Goal: Task Accomplishment & Management: Use online tool/utility

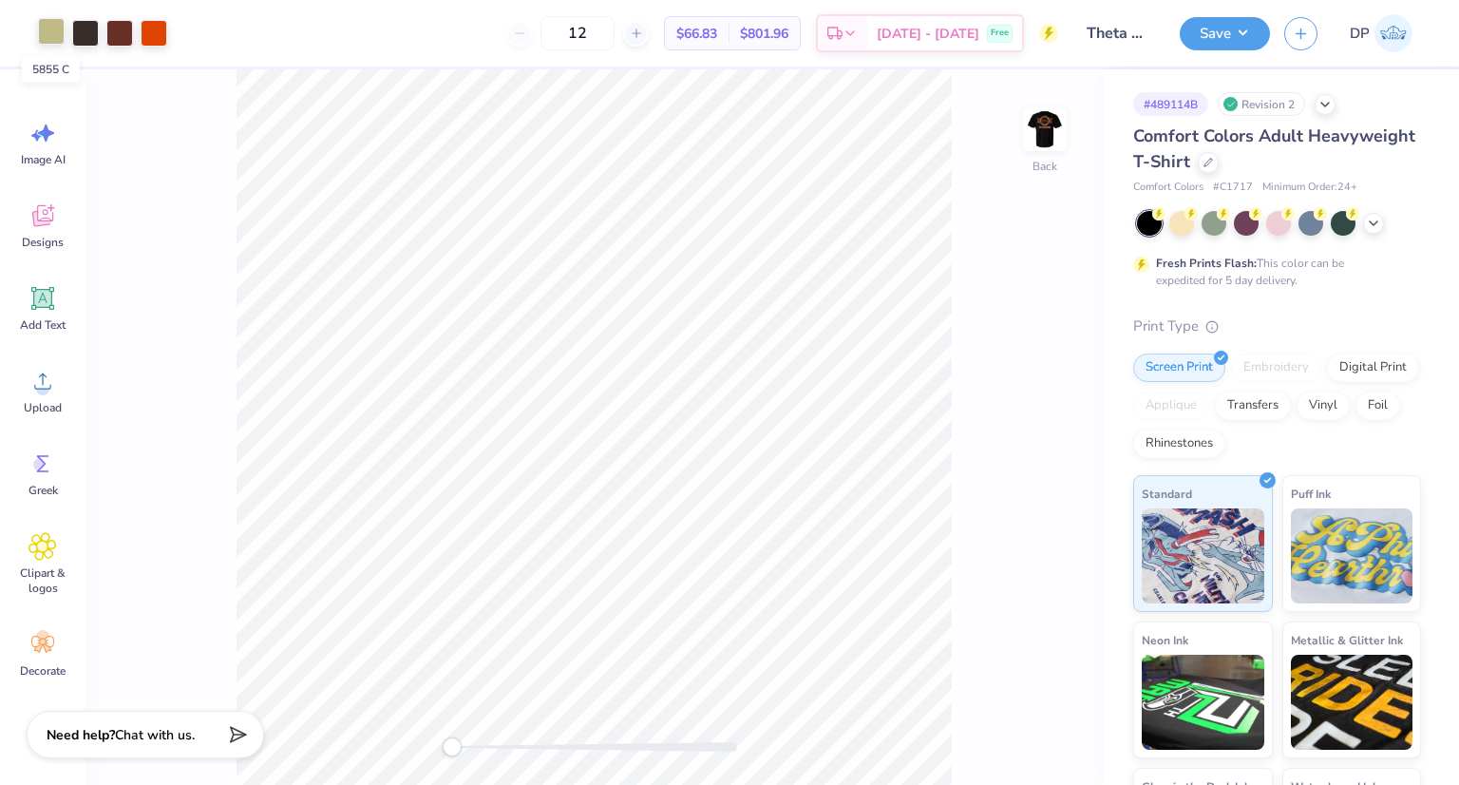
click at [59, 31] on div at bounding box center [51, 31] width 27 height 27
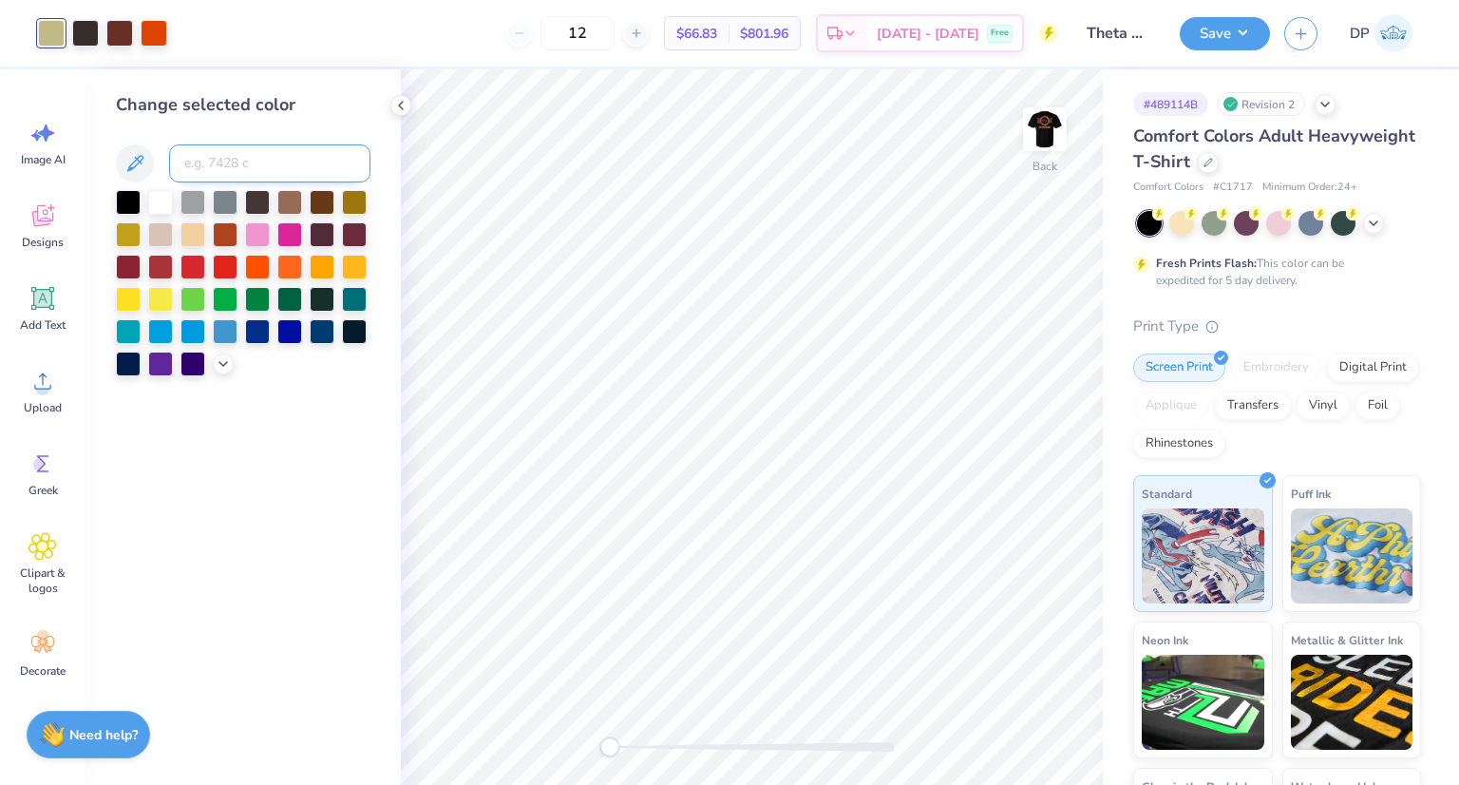
click at [220, 165] on input at bounding box center [269, 163] width 201 height 38
type input "1665"
click at [123, 35] on div at bounding box center [119, 31] width 27 height 27
click at [221, 149] on input at bounding box center [269, 163] width 201 height 38
type input "440"
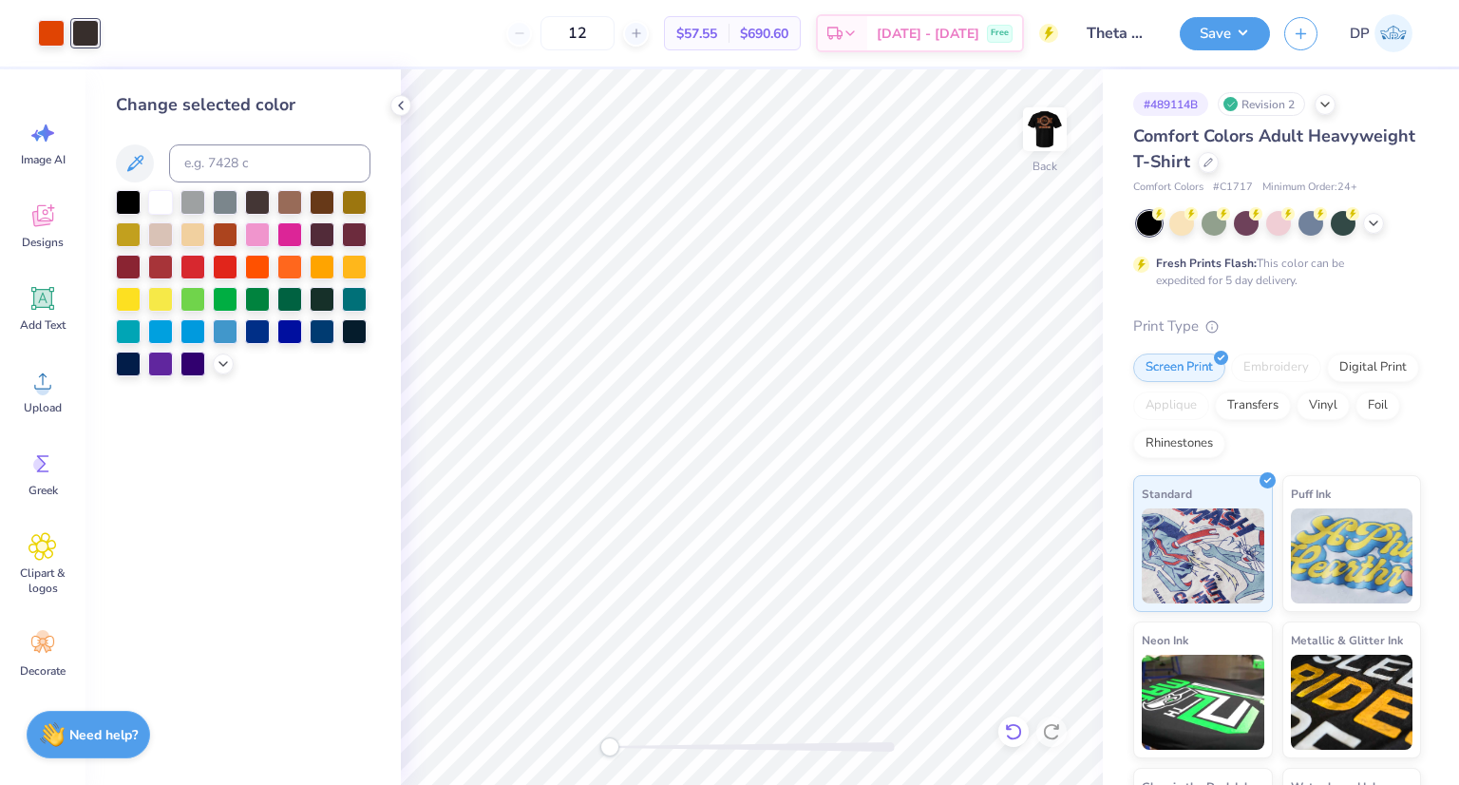
click at [1000, 727] on div at bounding box center [1013, 731] width 30 height 30
click at [1034, 125] on img at bounding box center [1045, 129] width 76 height 76
drag, startPoint x: 69, startPoint y: 33, endPoint x: 108, endPoint y: 54, distance: 44.2
click at [68, 33] on div at bounding box center [119, 33] width 163 height 27
click at [90, 31] on div at bounding box center [85, 31] width 27 height 27
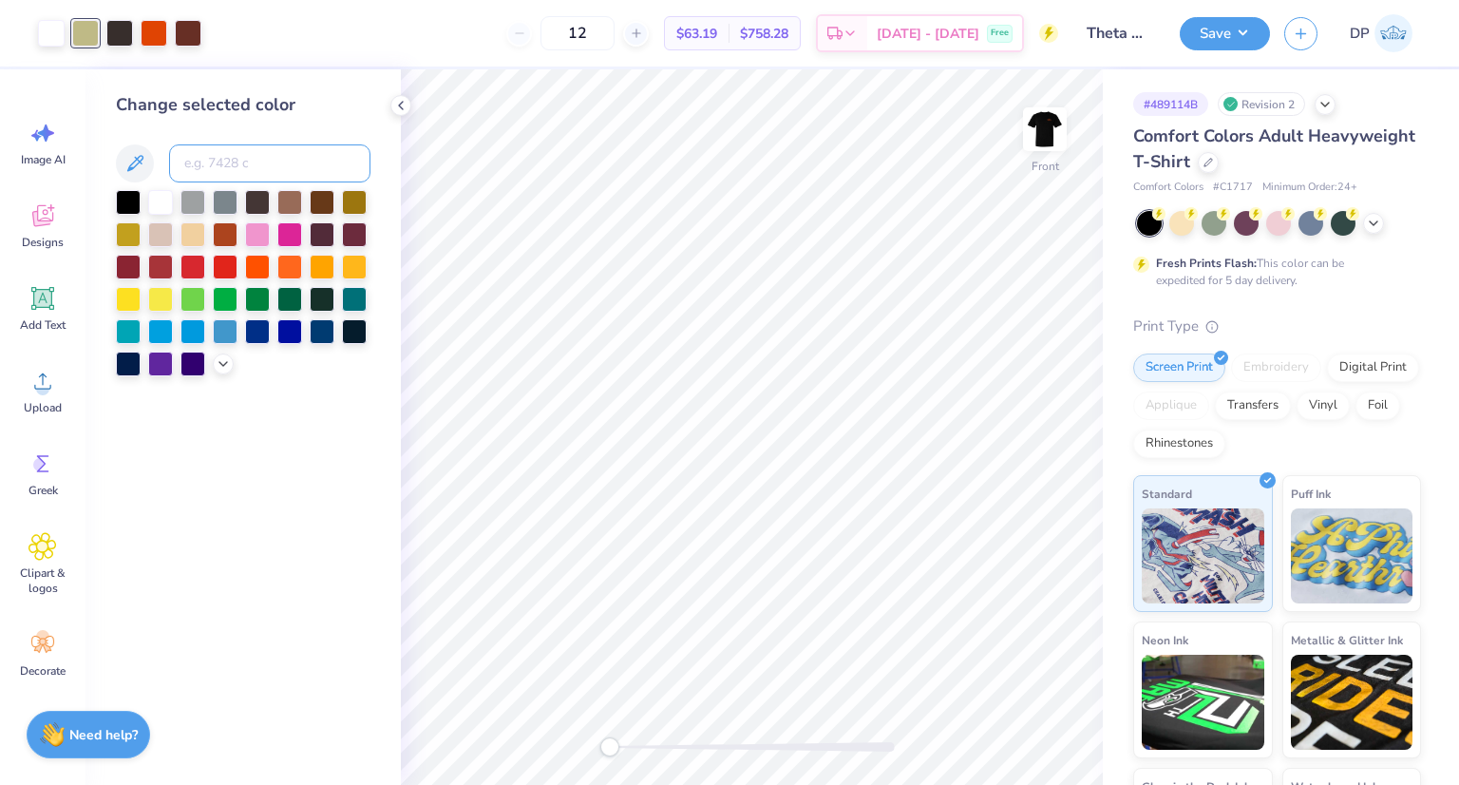
click at [282, 167] on input at bounding box center [269, 163] width 201 height 38
type input "1665"
click at [1237, 29] on button "Save" at bounding box center [1225, 30] width 90 height 33
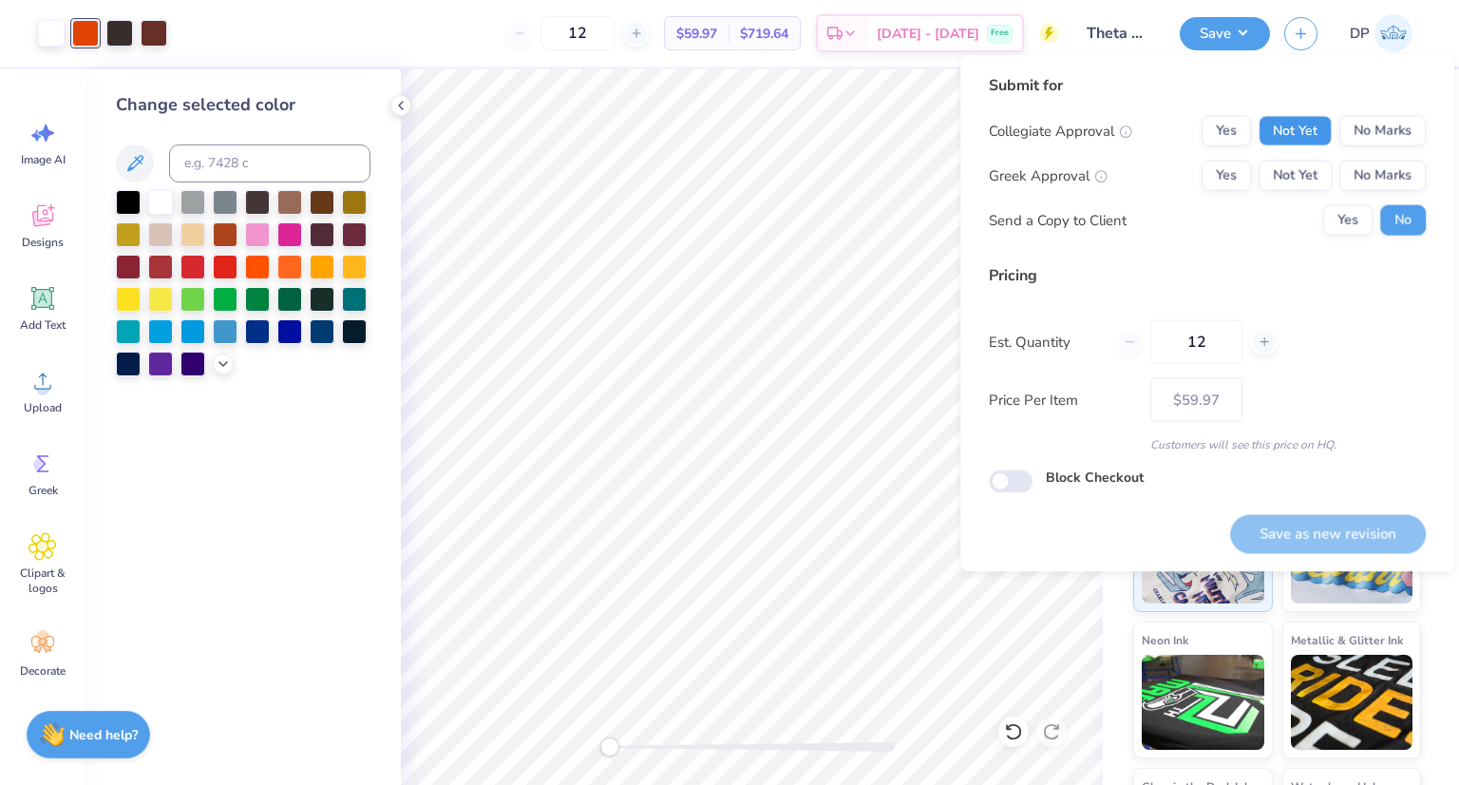
click at [1332, 130] on button "Not Yet" at bounding box center [1295, 131] width 73 height 30
drag, startPoint x: 1313, startPoint y: 169, endPoint x: 1322, endPoint y: 202, distance: 34.6
click at [1313, 170] on button "Not Yet" at bounding box center [1295, 176] width 73 height 30
drag, startPoint x: 1340, startPoint y: 221, endPoint x: 1350, endPoint y: 301, distance: 80.5
click at [1341, 221] on button "Yes" at bounding box center [1347, 220] width 49 height 30
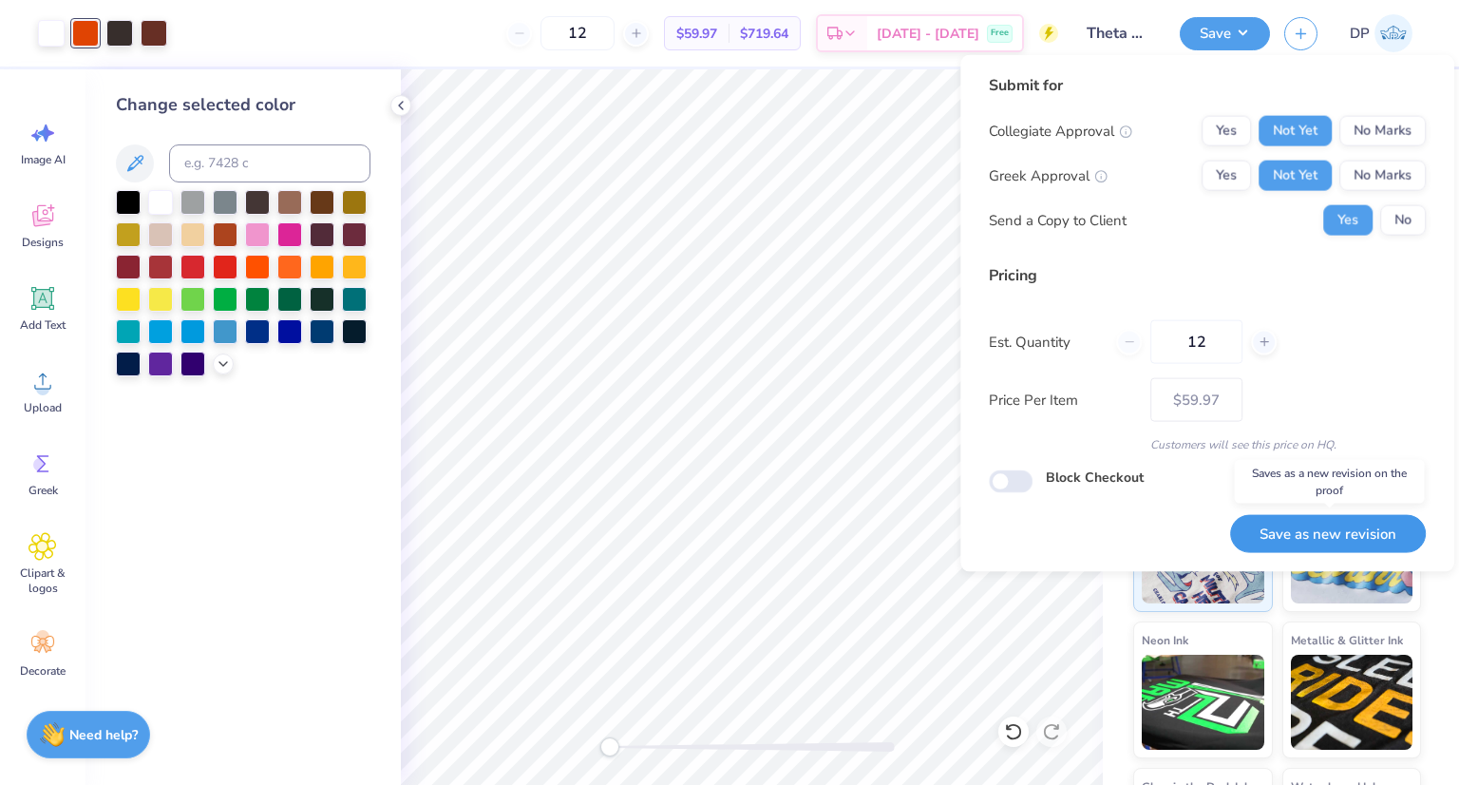
click at [1293, 538] on button "Save as new revision" at bounding box center [1328, 533] width 196 height 39
type input "$59.97"
